Goal: Task Accomplishment & Management: Manage account settings

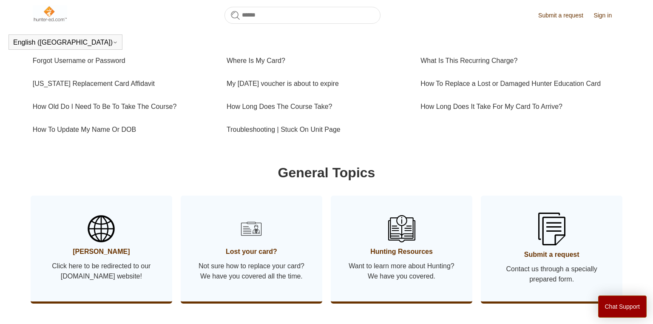
scroll to position [310, 0]
click at [620, 309] on button "Chat Support" at bounding box center [622, 306] width 49 height 22
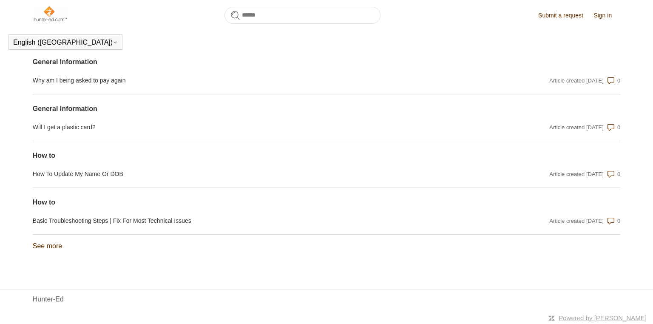
scroll to position [0, 0]
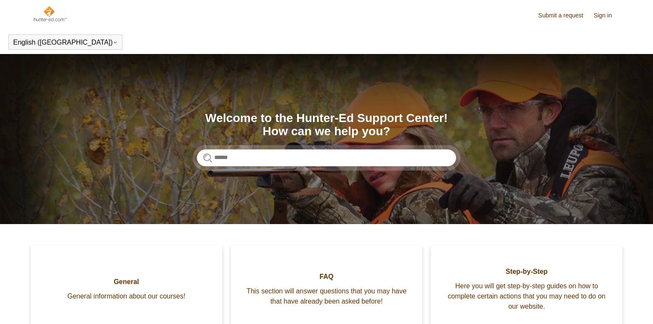
click at [605, 15] on link "Sign in" at bounding box center [606, 15] width 27 height 9
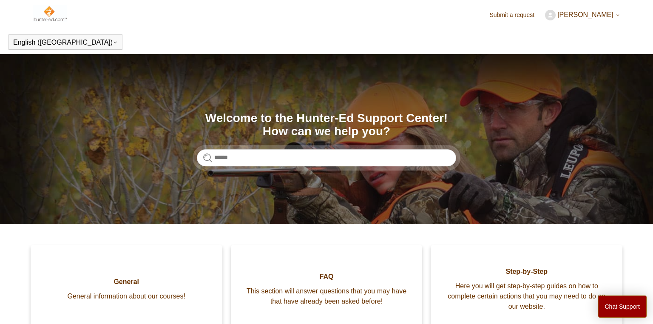
click at [591, 16] on span "[PERSON_NAME]" at bounding box center [585, 14] width 56 height 7
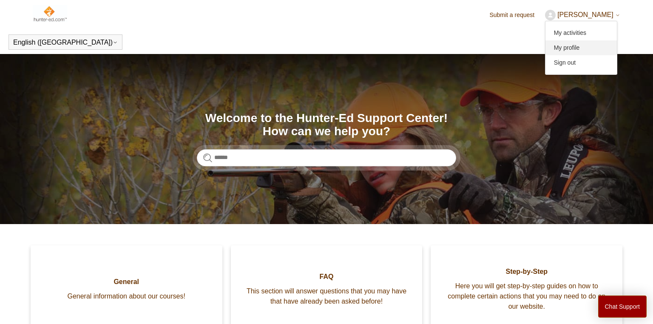
click at [577, 48] on link "My profile" at bounding box center [580, 47] width 71 height 15
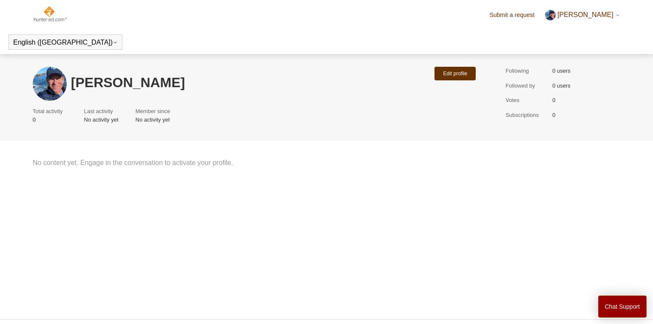
click at [584, 14] on span "[PERSON_NAME]" at bounding box center [585, 14] width 56 height 7
click at [581, 62] on link "Sign out" at bounding box center [580, 62] width 71 height 15
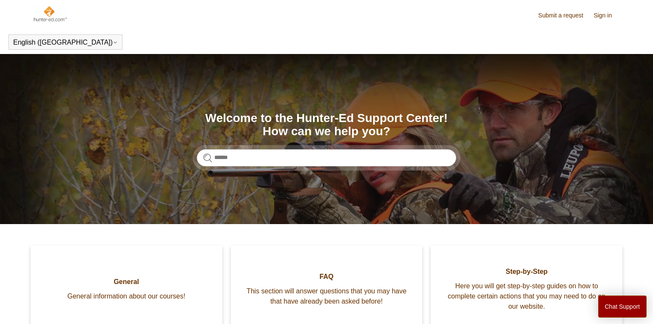
click at [600, 15] on link "Sign in" at bounding box center [606, 15] width 27 height 9
